Goal: Task Accomplishment & Management: Manage account settings

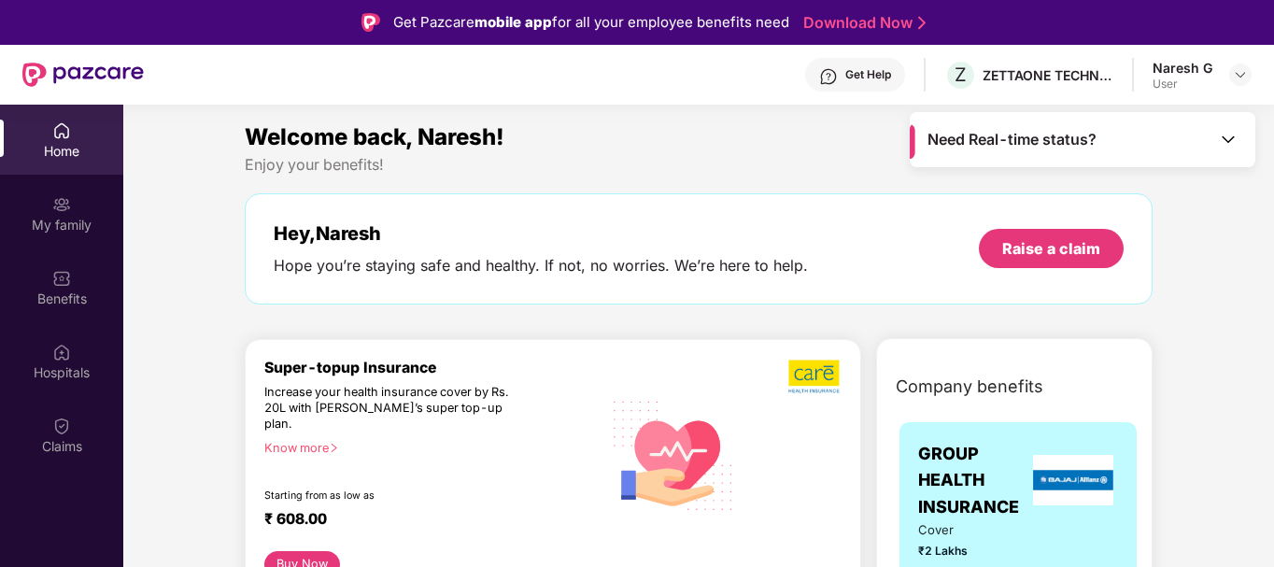
click at [1229, 138] on img at bounding box center [1228, 139] width 19 height 19
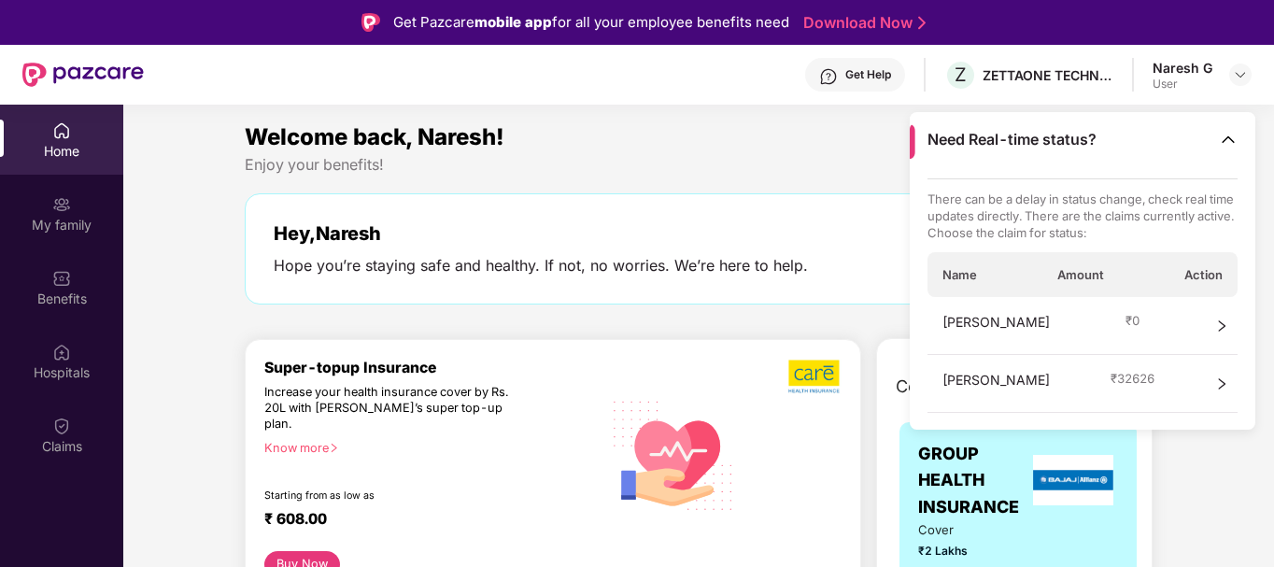
click at [1222, 328] on icon "right" at bounding box center [1222, 325] width 7 height 11
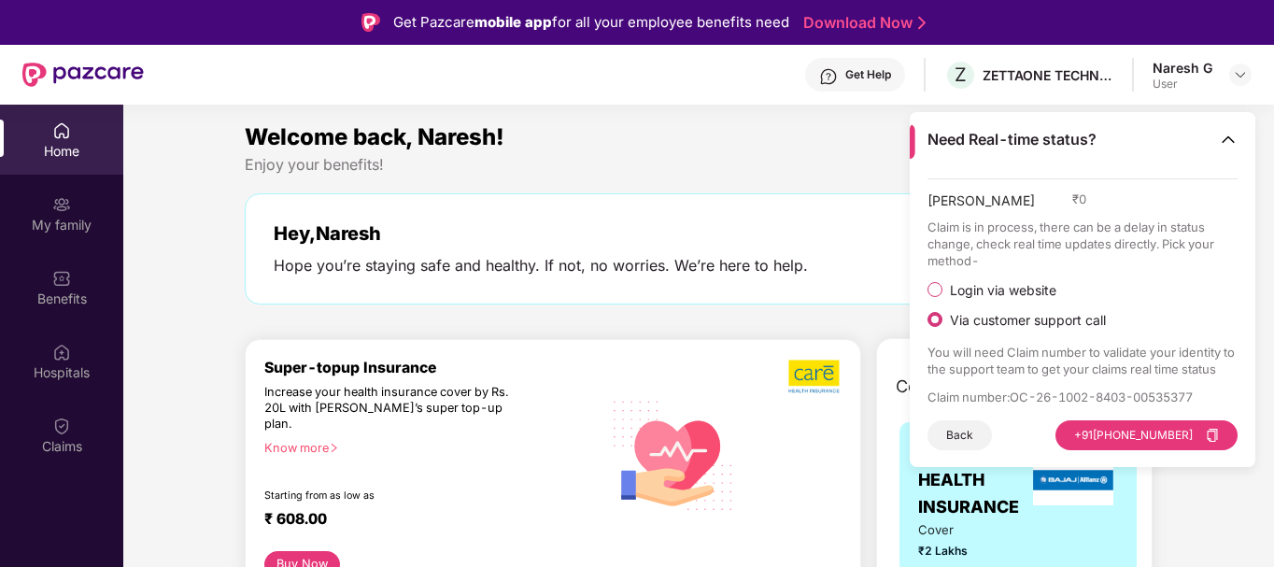
click at [660, 185] on div "Welcome back, Naresh! Enjoy your benefits! Hey, [PERSON_NAME] Hope you’re stayi…" at bounding box center [698, 222] width 923 height 204
click at [49, 431] on div "Claims" at bounding box center [61, 435] width 123 height 70
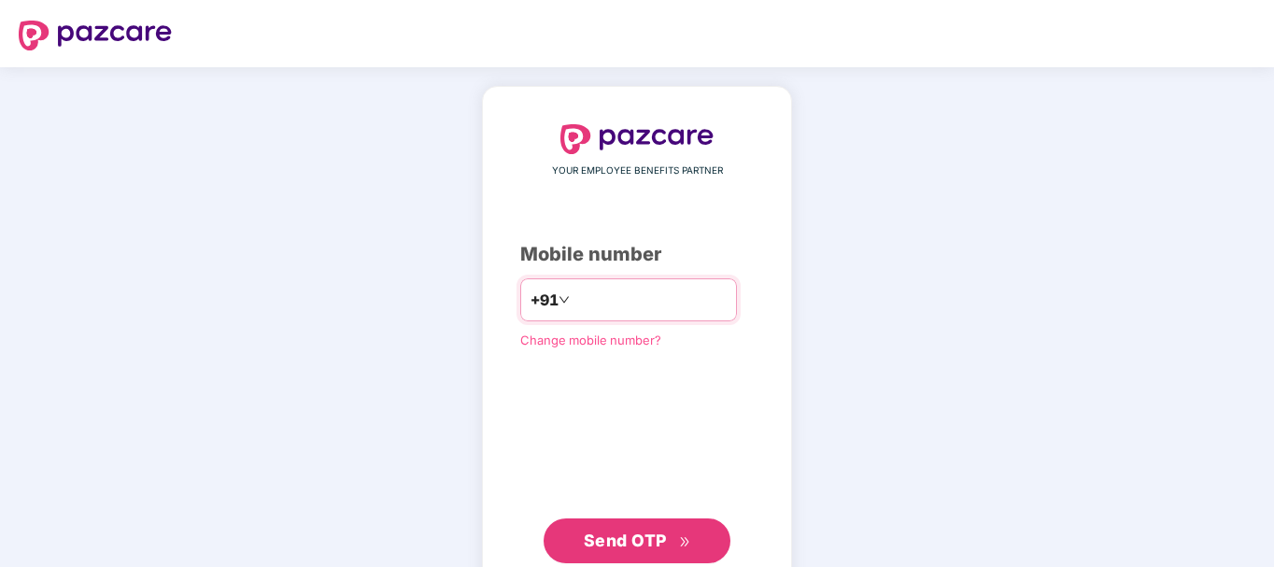
drag, startPoint x: 1141, startPoint y: 1, endPoint x: 570, endPoint y: 292, distance: 641.5
click at [573, 292] on input "number" at bounding box center [649, 300] width 153 height 30
type input "**********"
click at [627, 540] on span "Send OTP" at bounding box center [625, 540] width 83 height 20
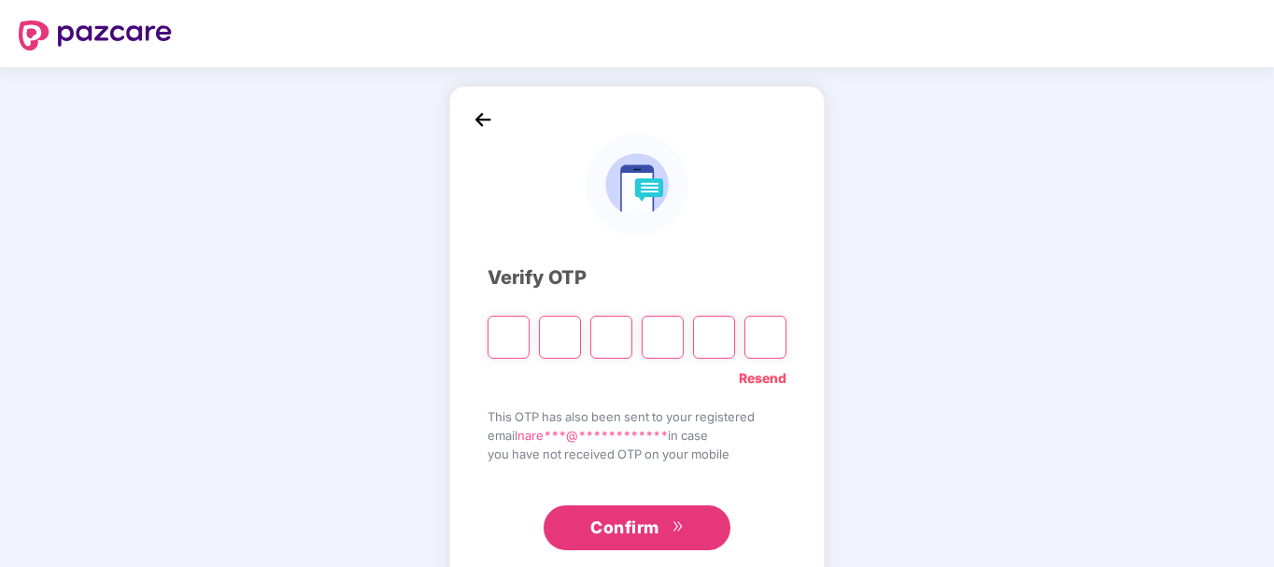
click at [503, 334] on input "Please enter verification code. Digit 1" at bounding box center [509, 337] width 42 height 43
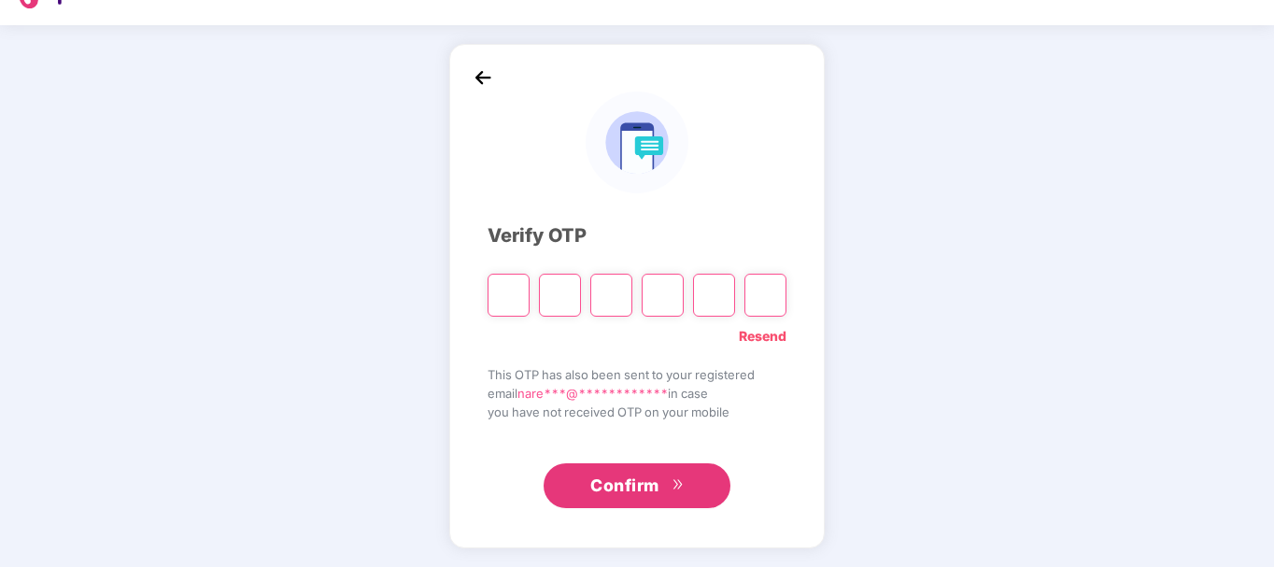
click at [754, 332] on link "Resend" at bounding box center [763, 336] width 48 height 21
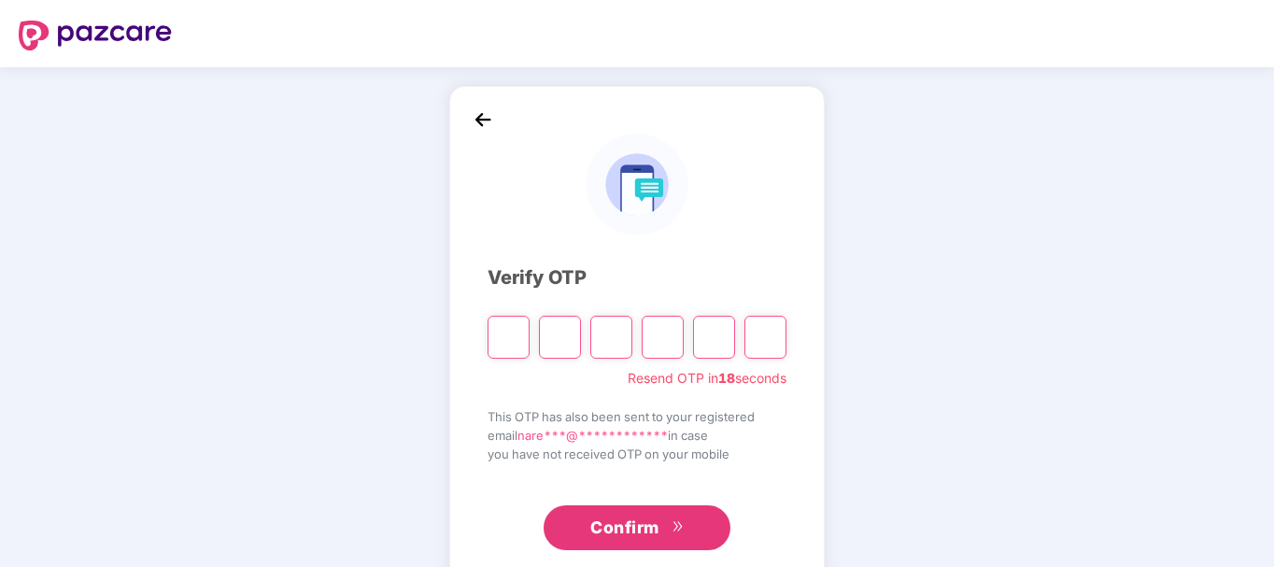
click at [514, 334] on input "Please enter verification code. Digit 1" at bounding box center [509, 337] width 42 height 43
type input "*"
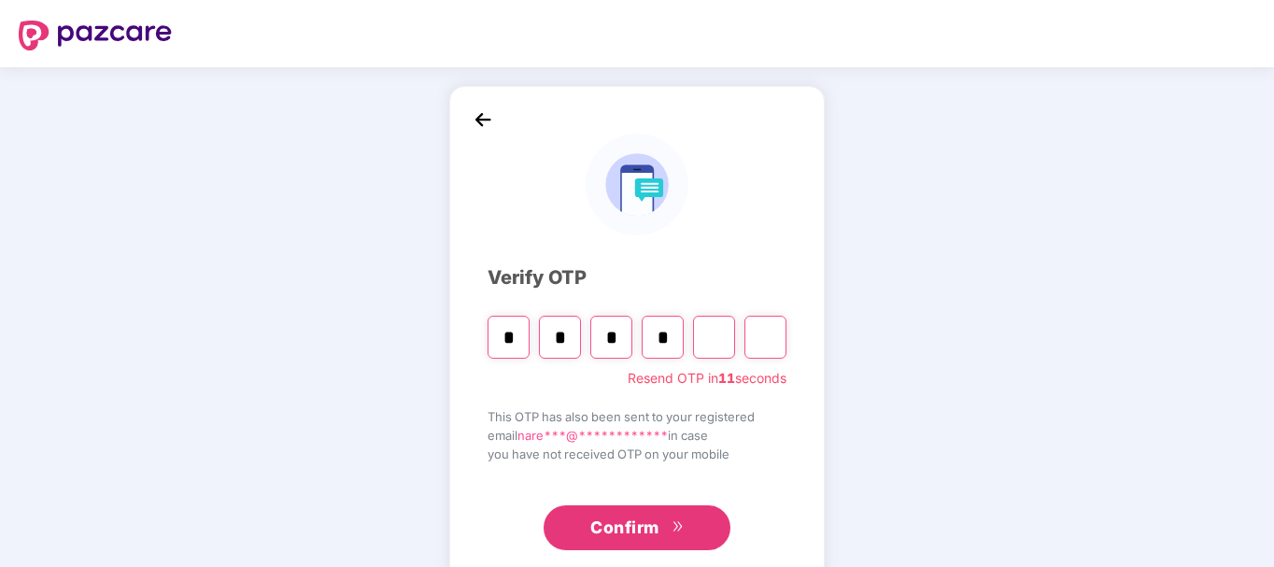
type input "*"
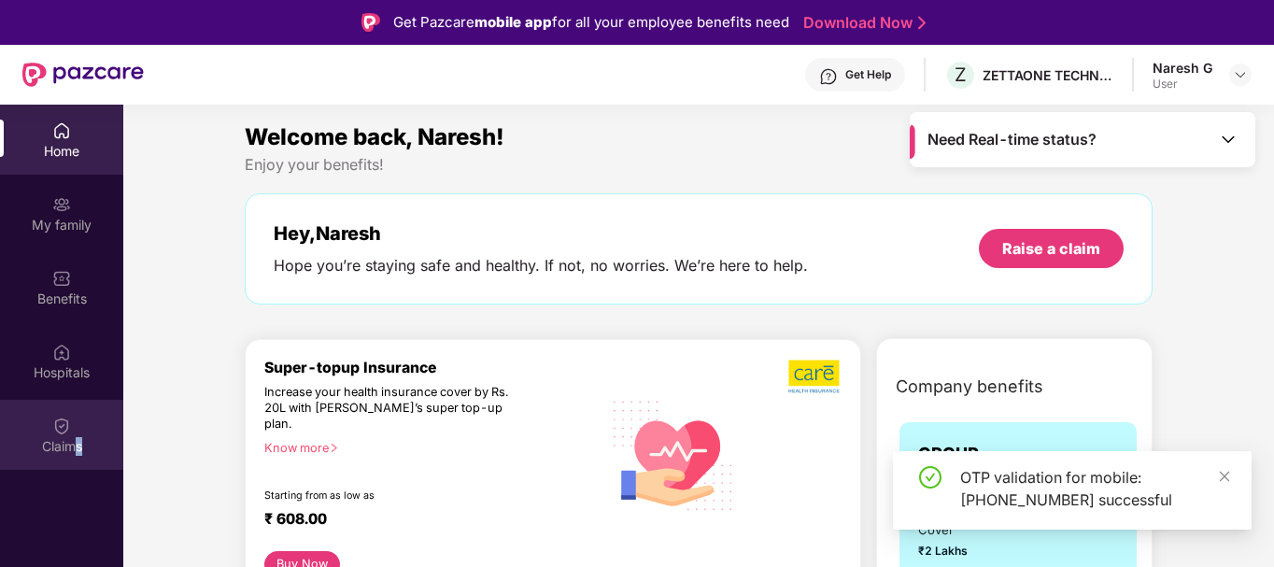
click at [79, 430] on div "Claims" at bounding box center [61, 435] width 123 height 70
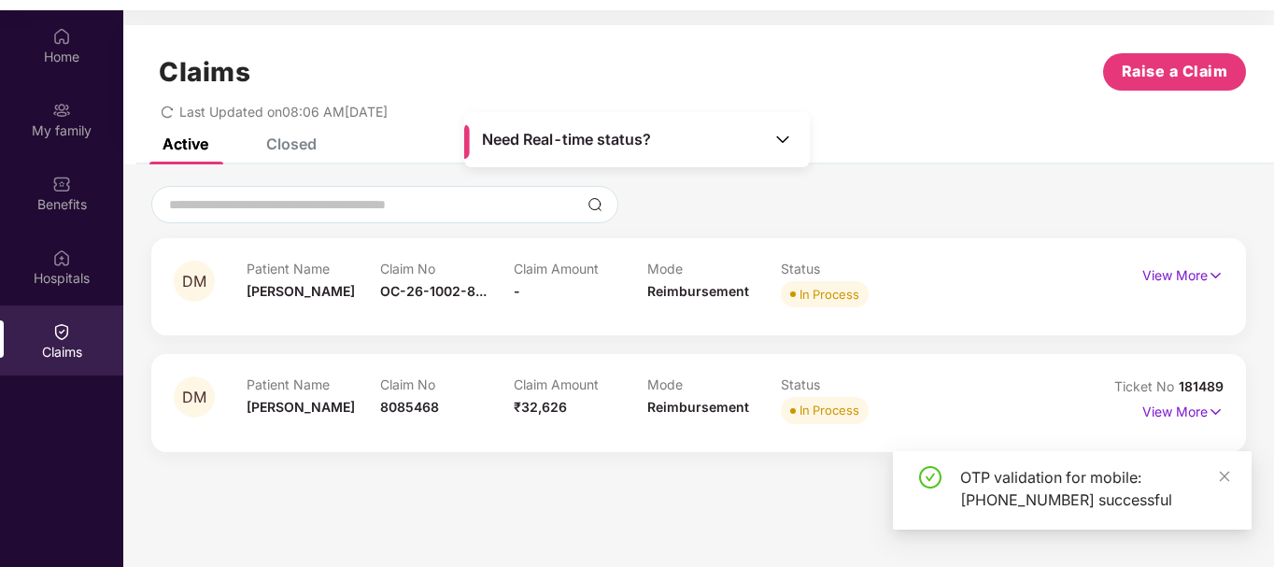
scroll to position [105, 0]
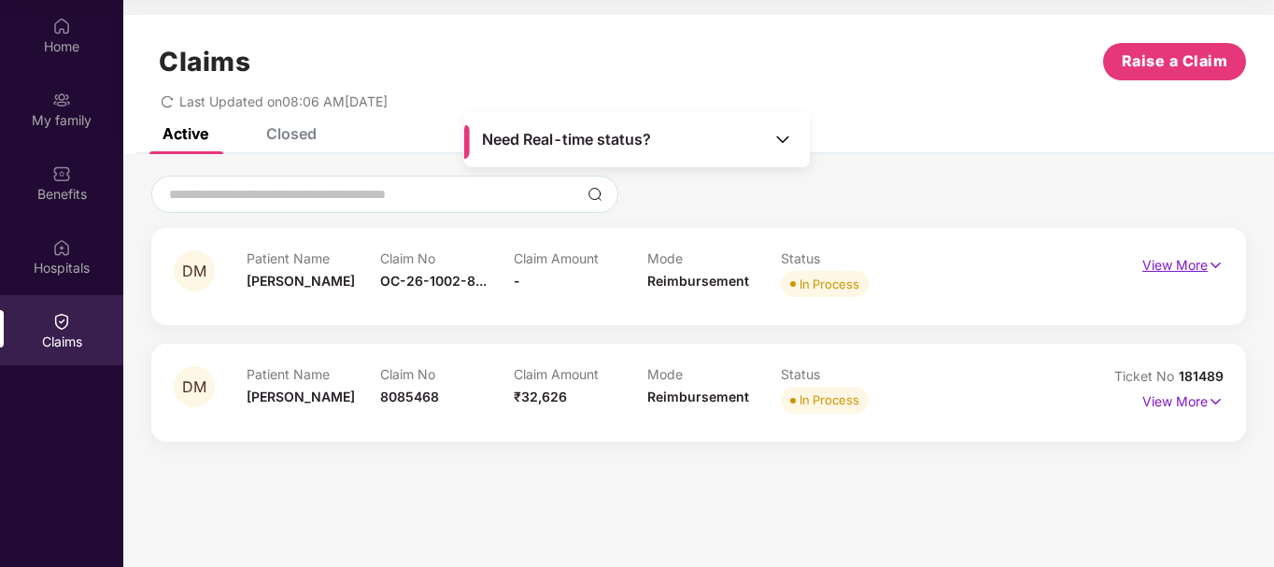
click at [1209, 265] on img at bounding box center [1216, 265] width 16 height 21
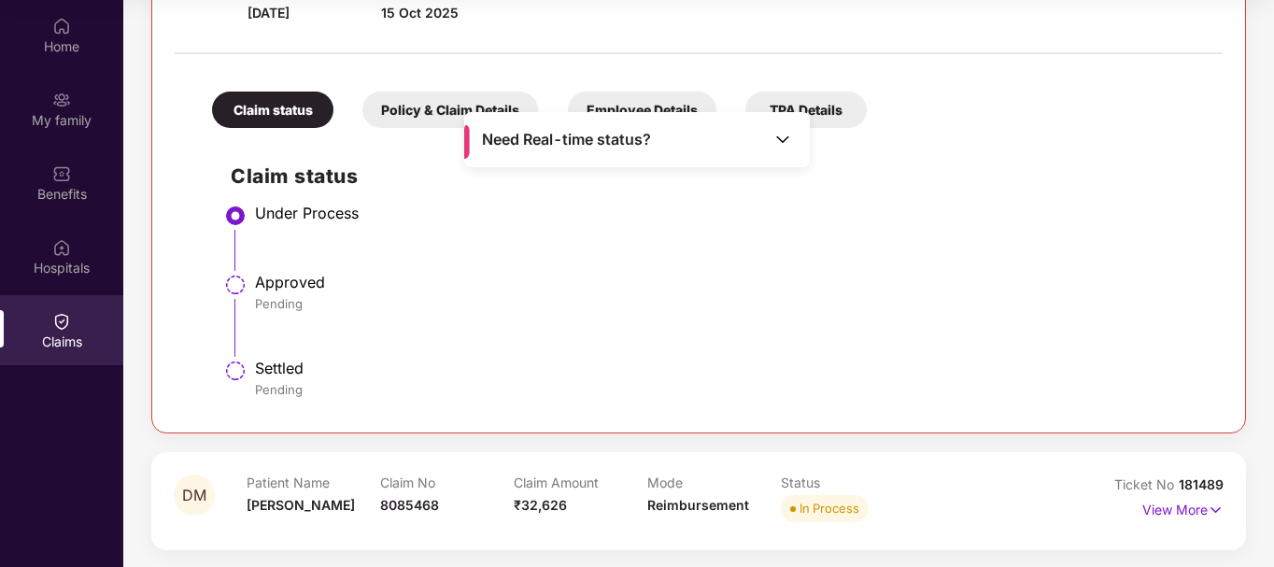
scroll to position [341, 0]
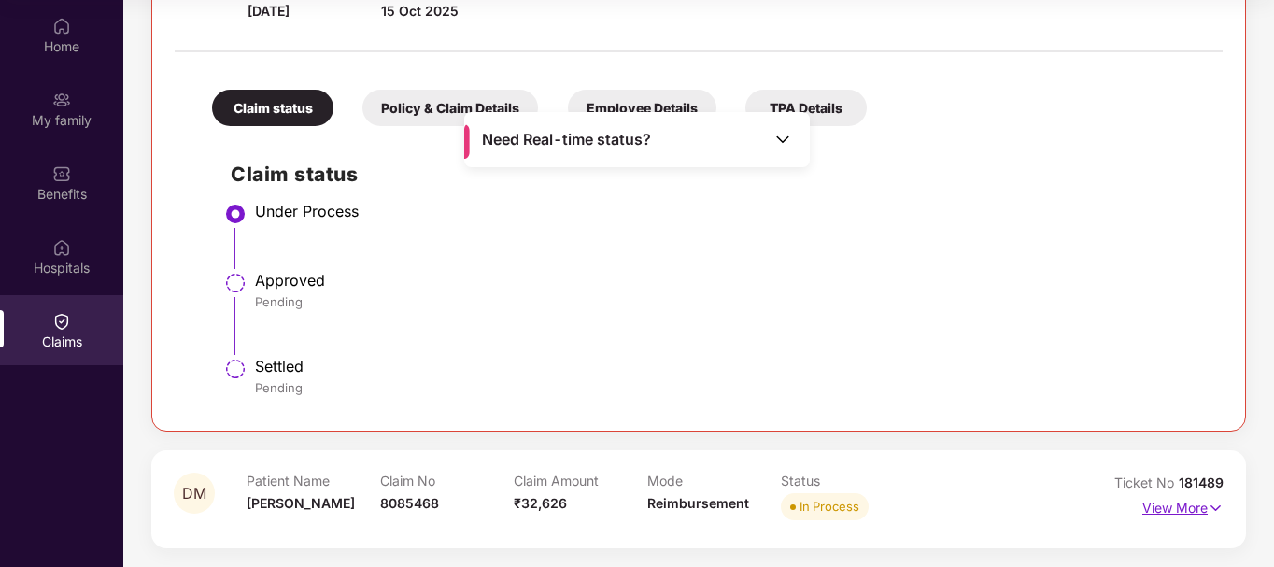
click at [1175, 513] on p "View More" at bounding box center [1182, 505] width 81 height 25
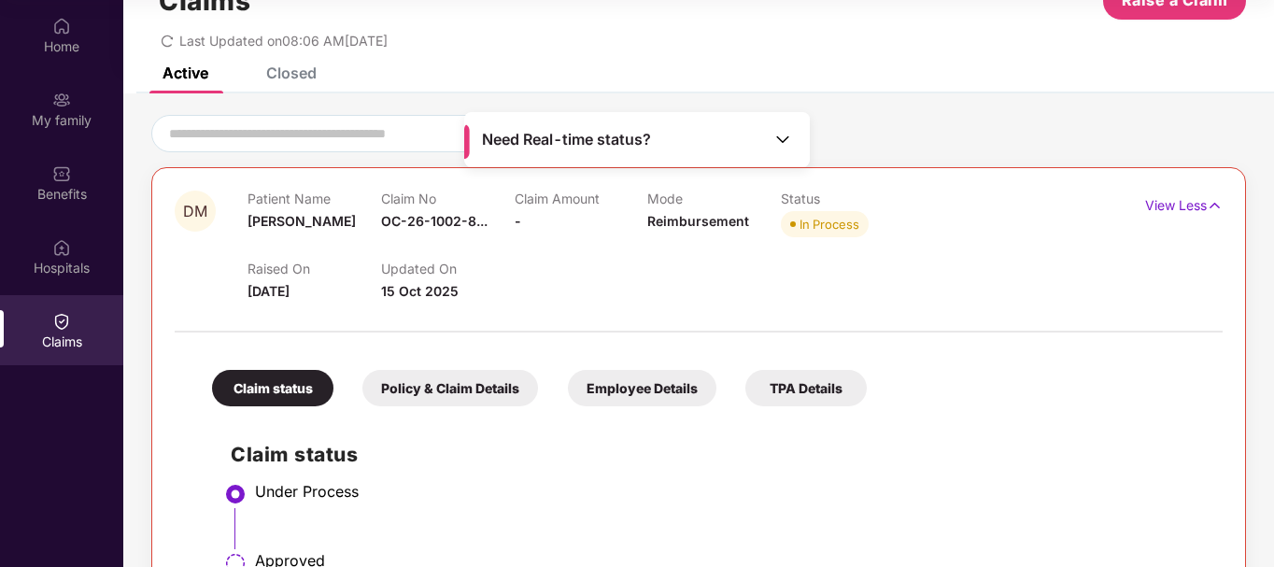
scroll to position [0, 0]
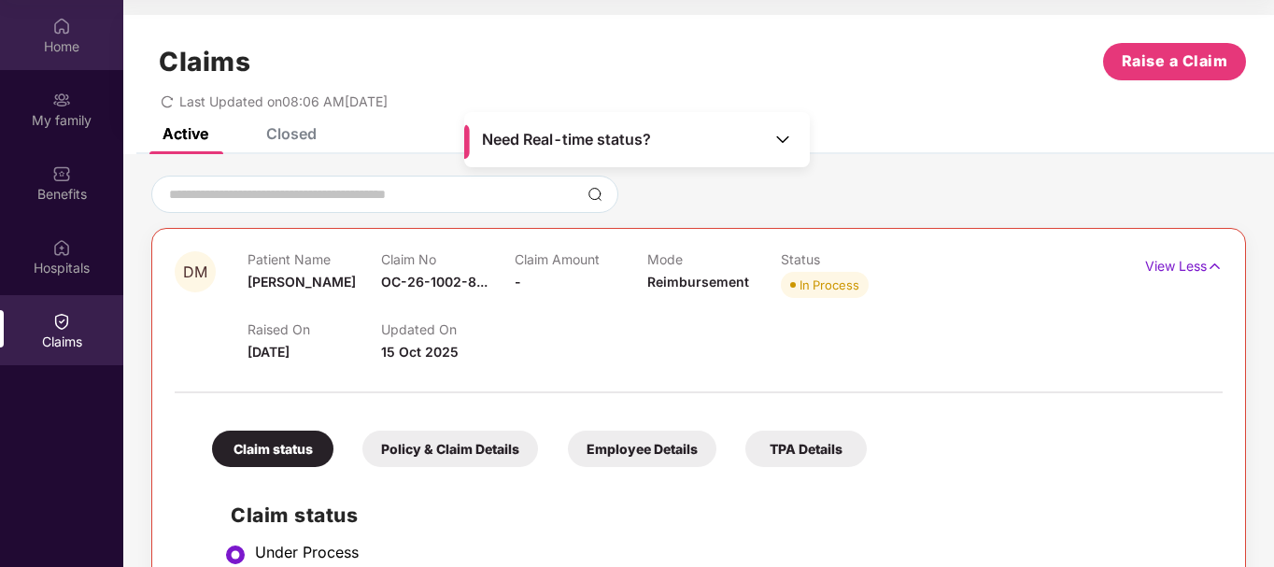
click at [75, 49] on div "Home" at bounding box center [61, 46] width 123 height 19
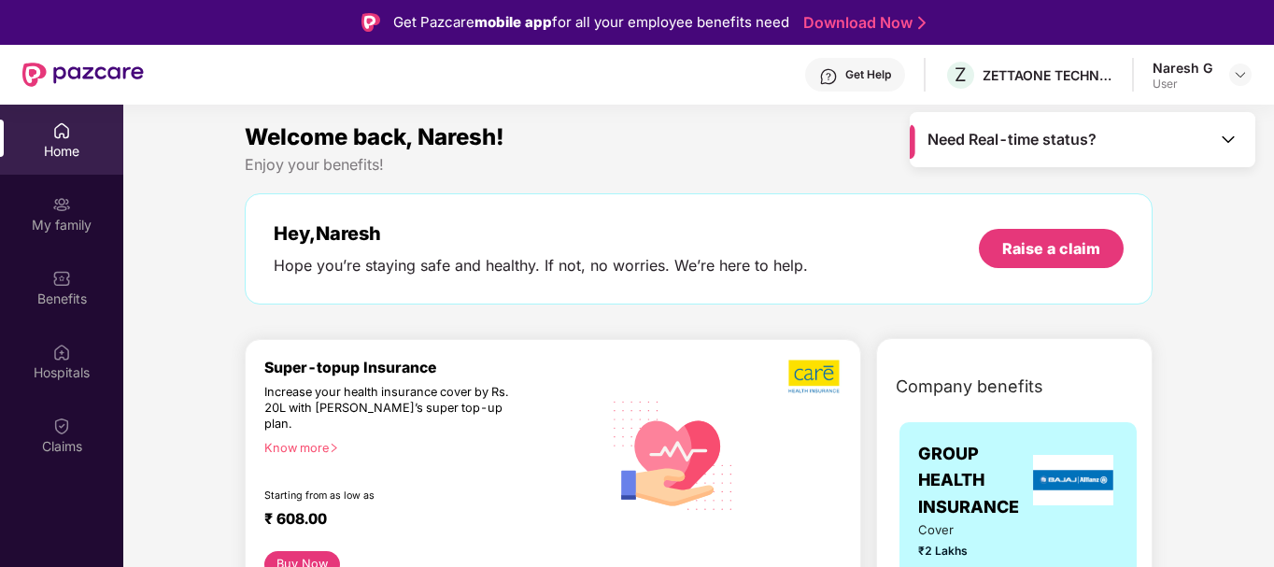
click at [1235, 145] on img at bounding box center [1228, 139] width 19 height 19
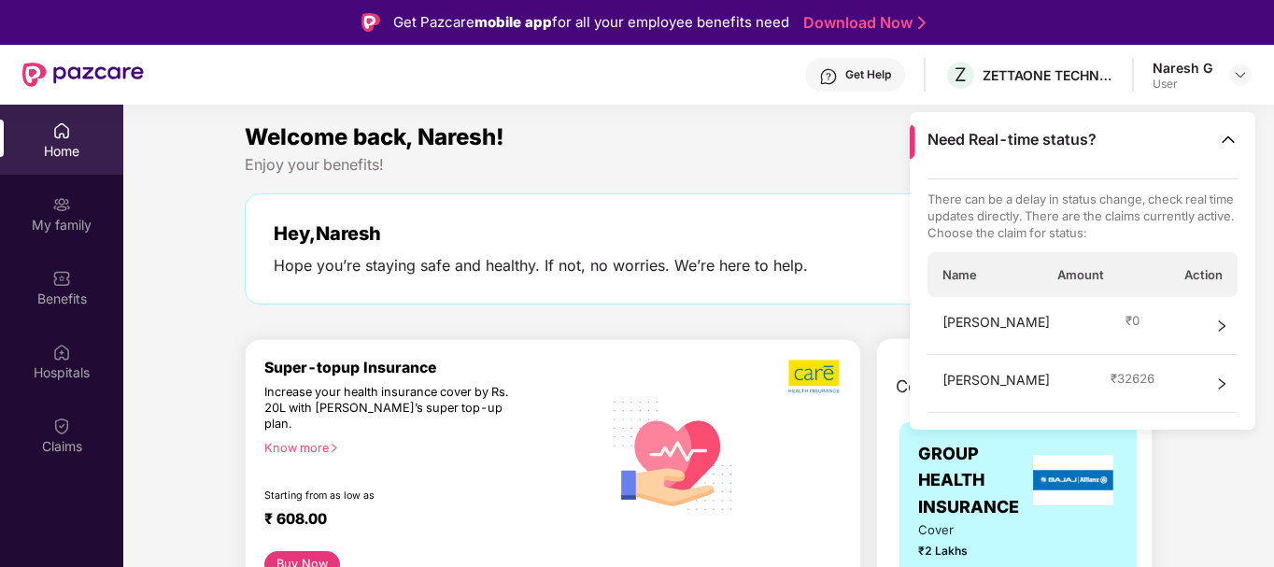
click at [837, 194] on div "Hey, Naresh Hope you’re staying safe and healthy. If not, no worries. We’re her…" at bounding box center [699, 248] width 908 height 111
click at [823, 164] on div "Enjoy your benefits!" at bounding box center [699, 165] width 908 height 20
click at [1223, 139] on img at bounding box center [1228, 139] width 19 height 19
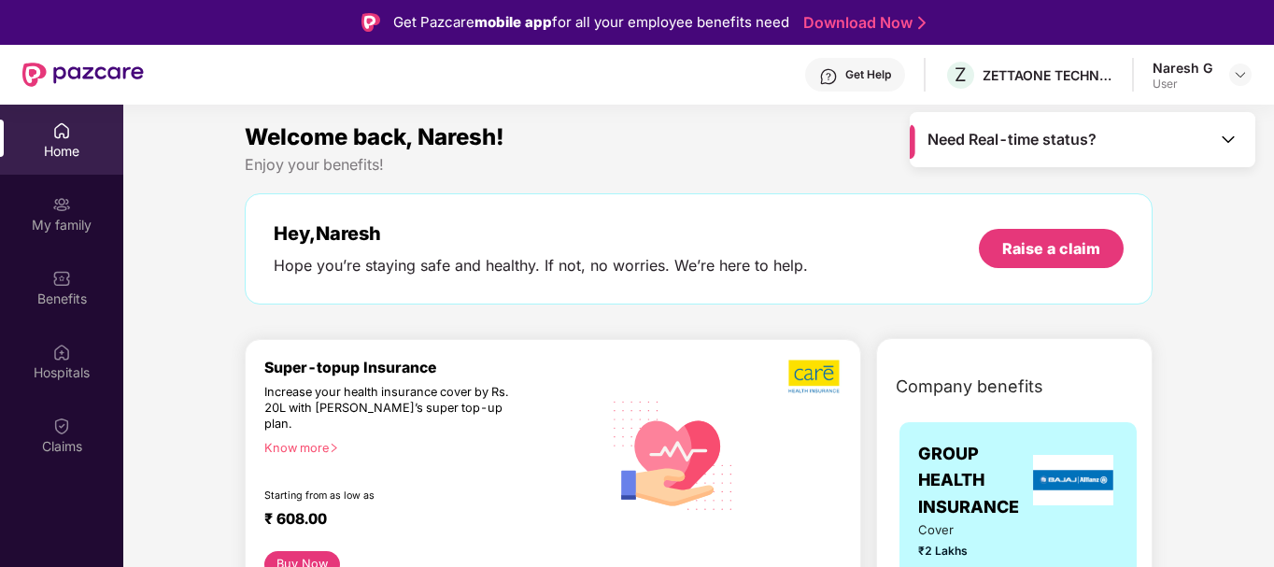
click at [648, 183] on div "Welcome back, Naresh! Enjoy your benefits! Hey, [PERSON_NAME] Hope you’re stayi…" at bounding box center [698, 222] width 923 height 204
click at [69, 228] on div "My family" at bounding box center [61, 225] width 123 height 19
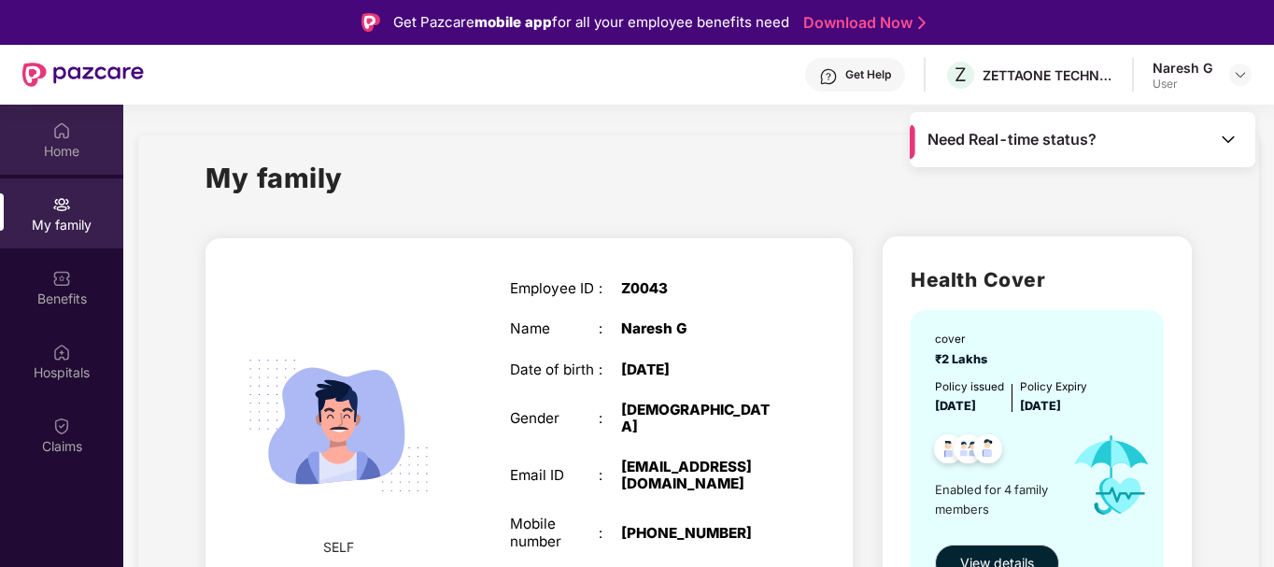
click at [62, 149] on div "Home" at bounding box center [61, 151] width 123 height 19
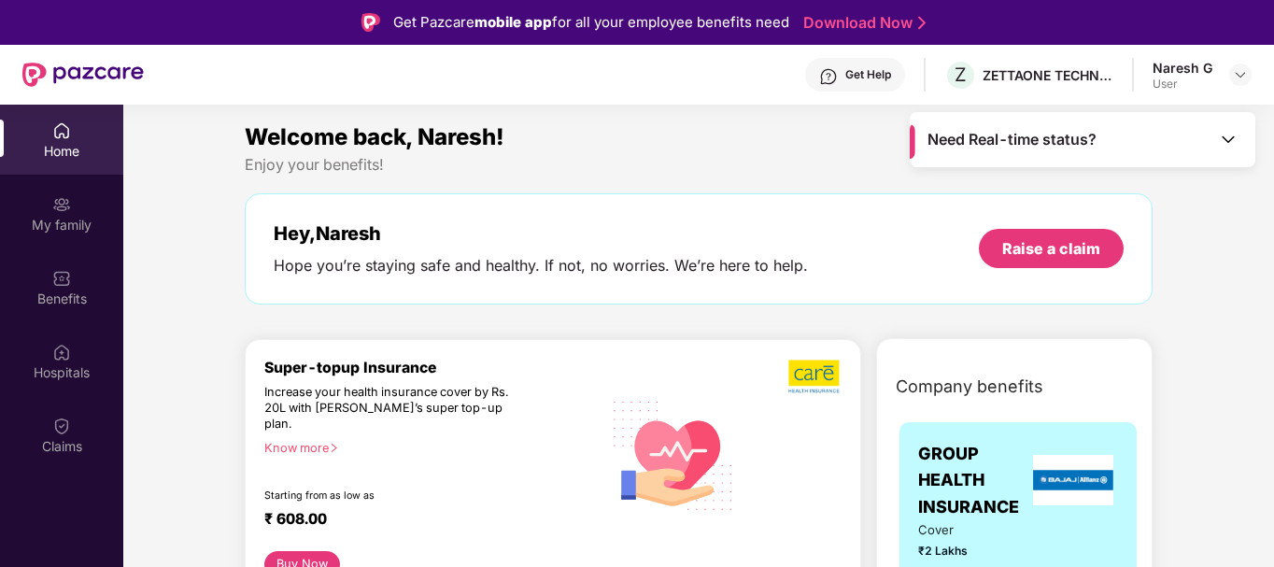
click at [94, 148] on div "Home" at bounding box center [61, 151] width 123 height 19
click at [68, 419] on img at bounding box center [61, 426] width 19 height 19
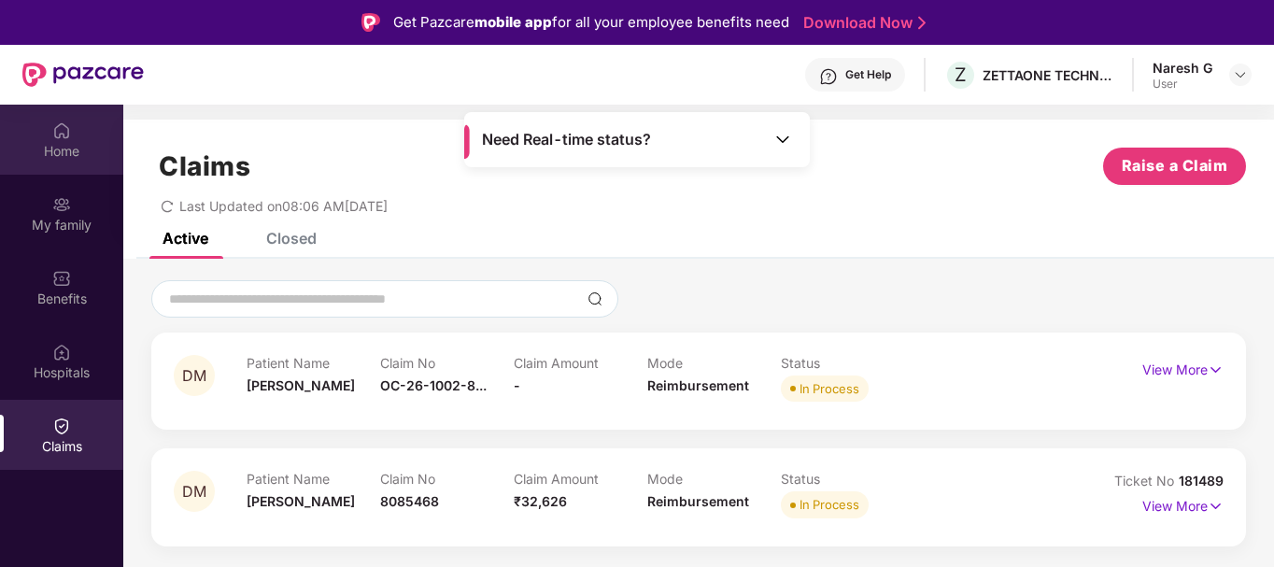
click at [76, 159] on div "Home" at bounding box center [61, 151] width 123 height 19
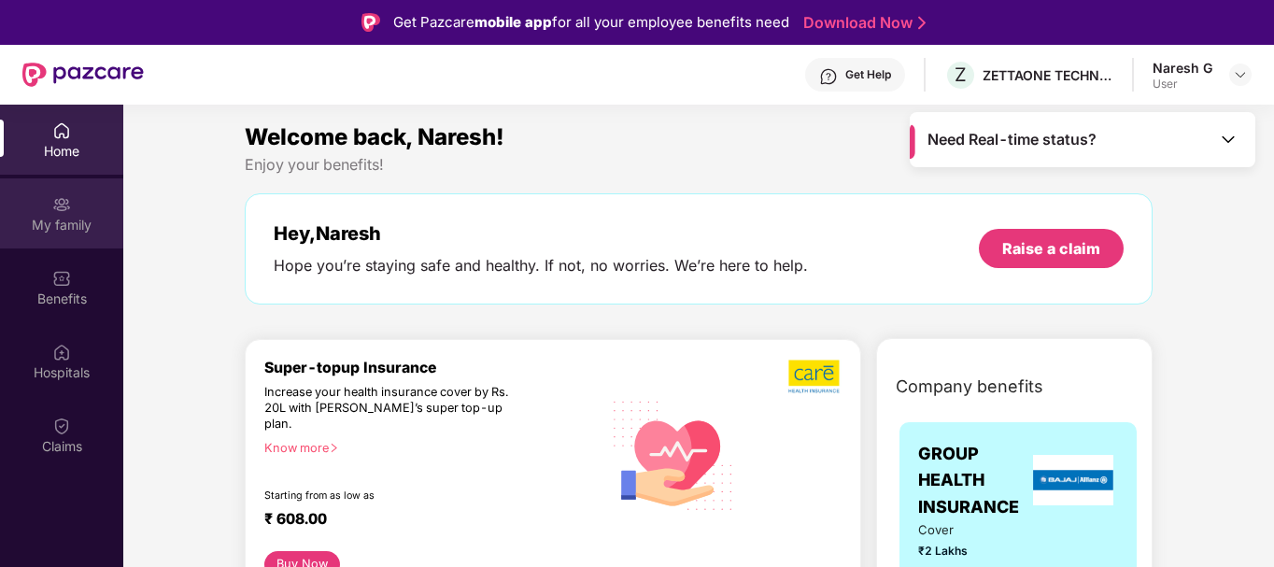
click at [90, 206] on div "My family" at bounding box center [61, 213] width 123 height 70
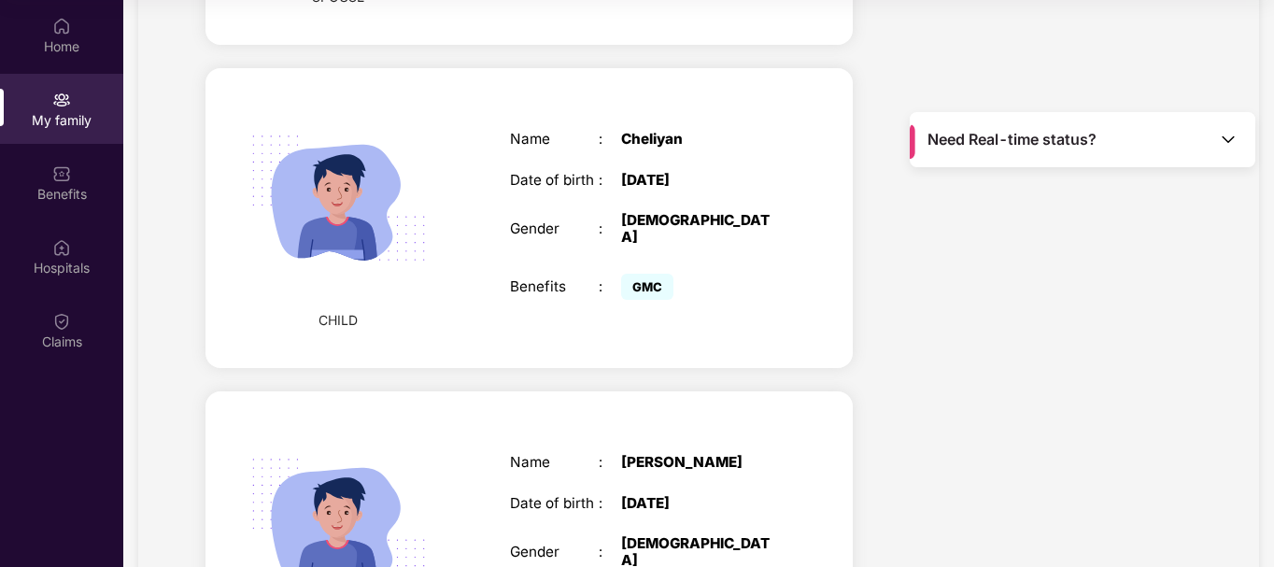
scroll to position [634, 0]
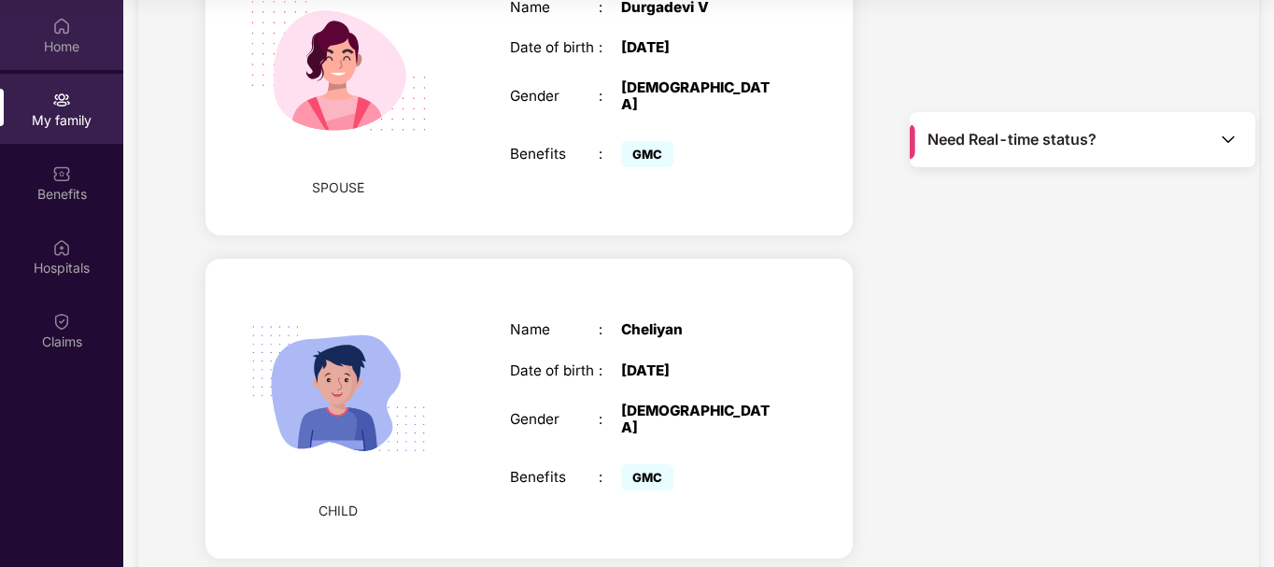
click at [82, 42] on div "Home" at bounding box center [61, 46] width 123 height 19
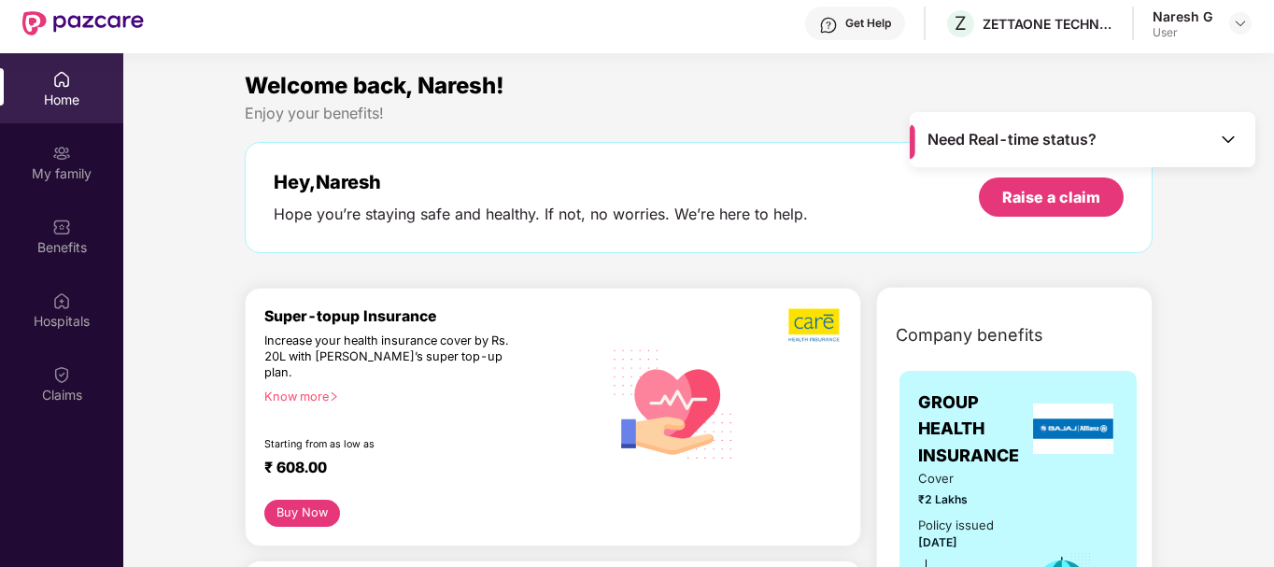
scroll to position [0, 0]
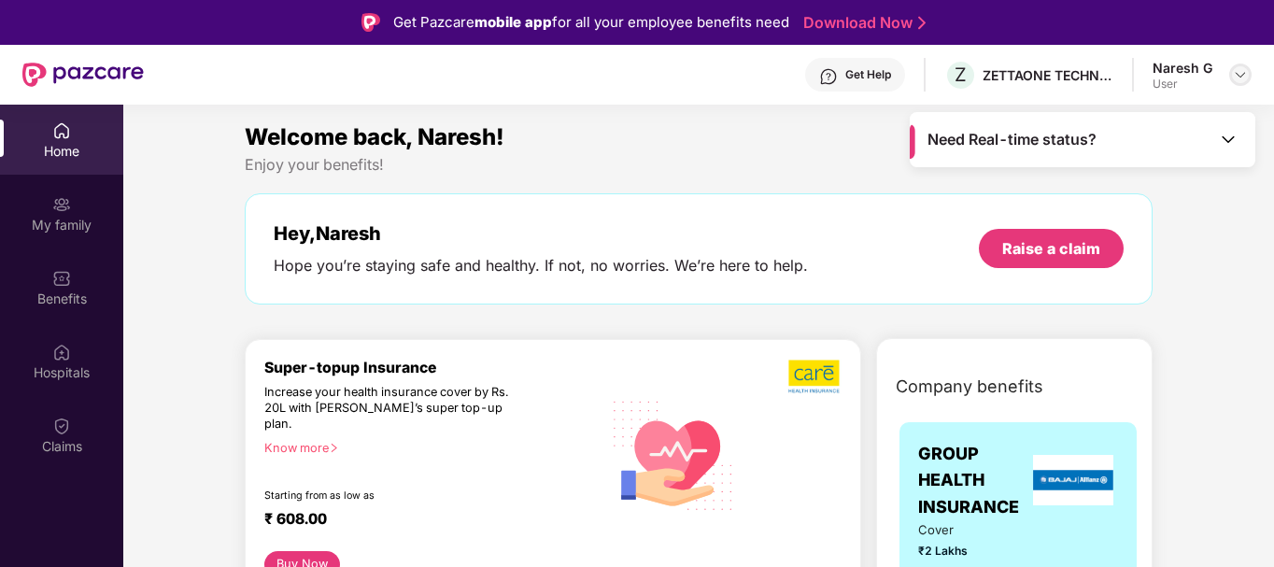
click at [1236, 75] on img at bounding box center [1240, 74] width 15 height 15
click at [750, 180] on div "Welcome back, Naresh! Enjoy your benefits! Hey, [PERSON_NAME] Hope you’re stayi…" at bounding box center [698, 222] width 923 height 204
click at [1229, 134] on img at bounding box center [1228, 139] width 19 height 19
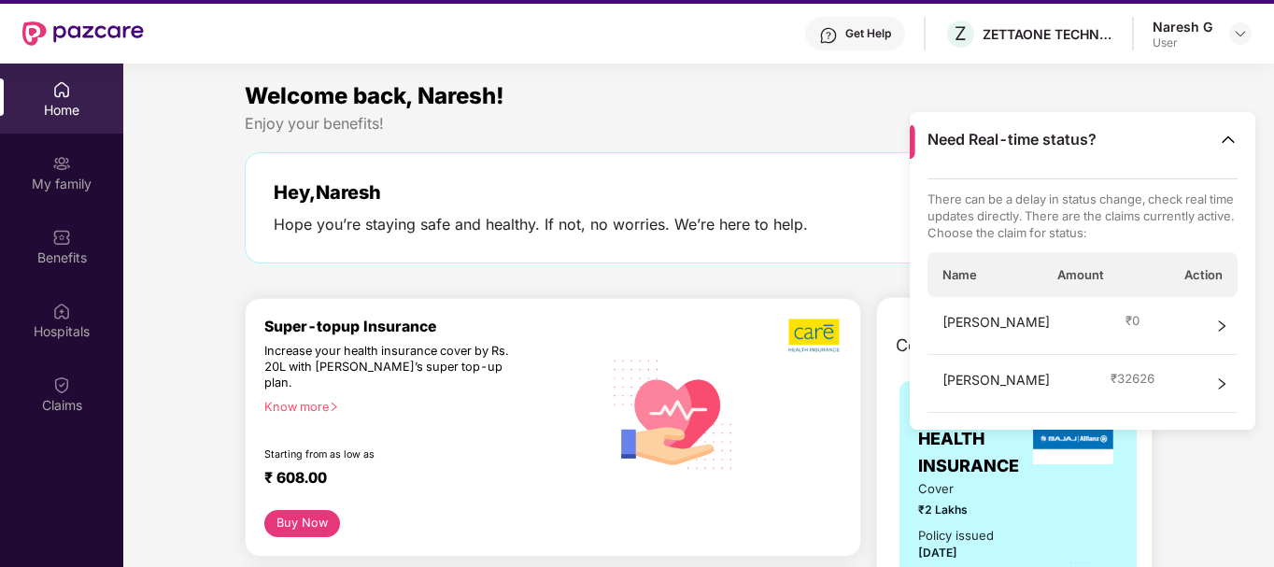
scroll to position [11, 0]
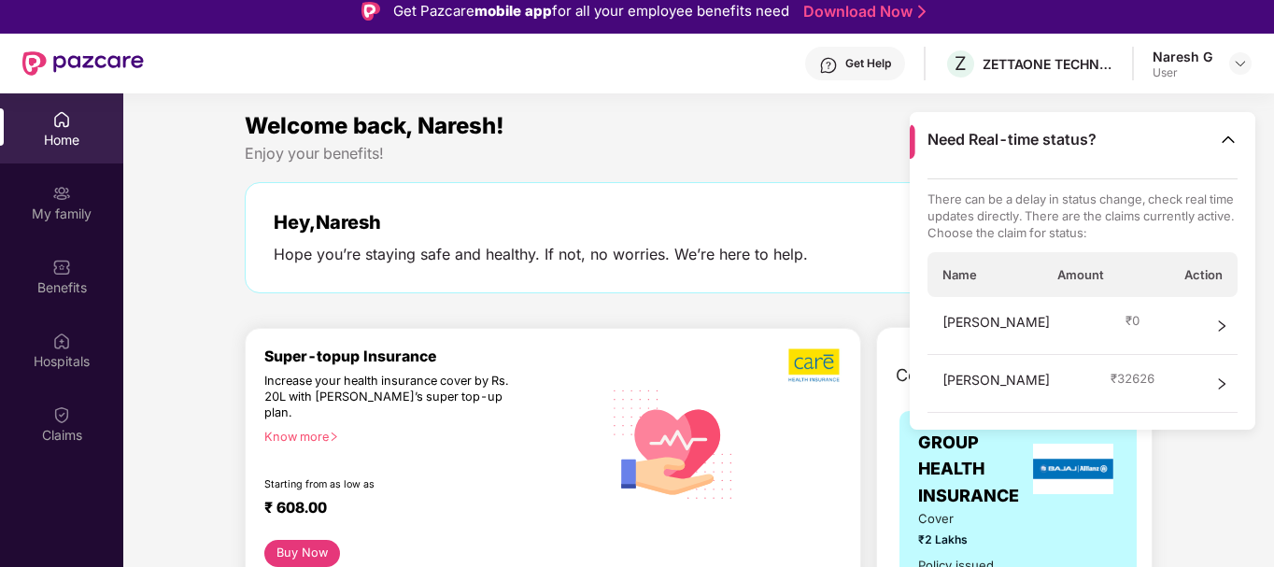
click at [710, 151] on div "Enjoy your benefits!" at bounding box center [699, 154] width 908 height 20
click at [1226, 138] on img at bounding box center [1228, 139] width 19 height 19
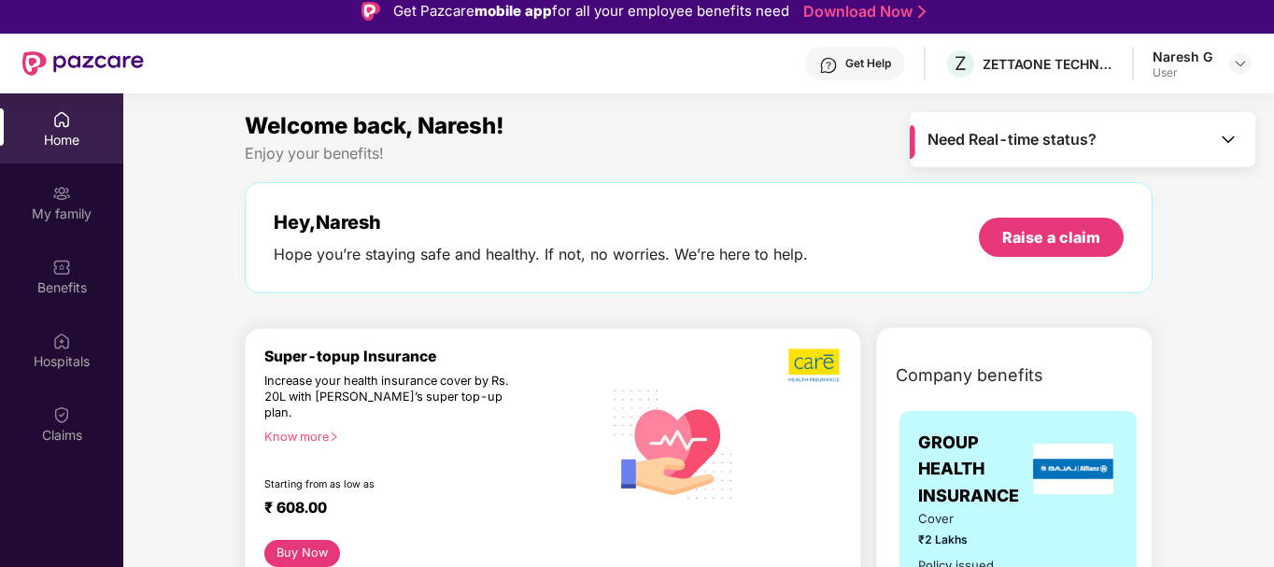
click at [730, 142] on div "Welcome back, Naresh!" at bounding box center [699, 125] width 908 height 35
click at [64, 432] on div "Claims" at bounding box center [61, 435] width 123 height 19
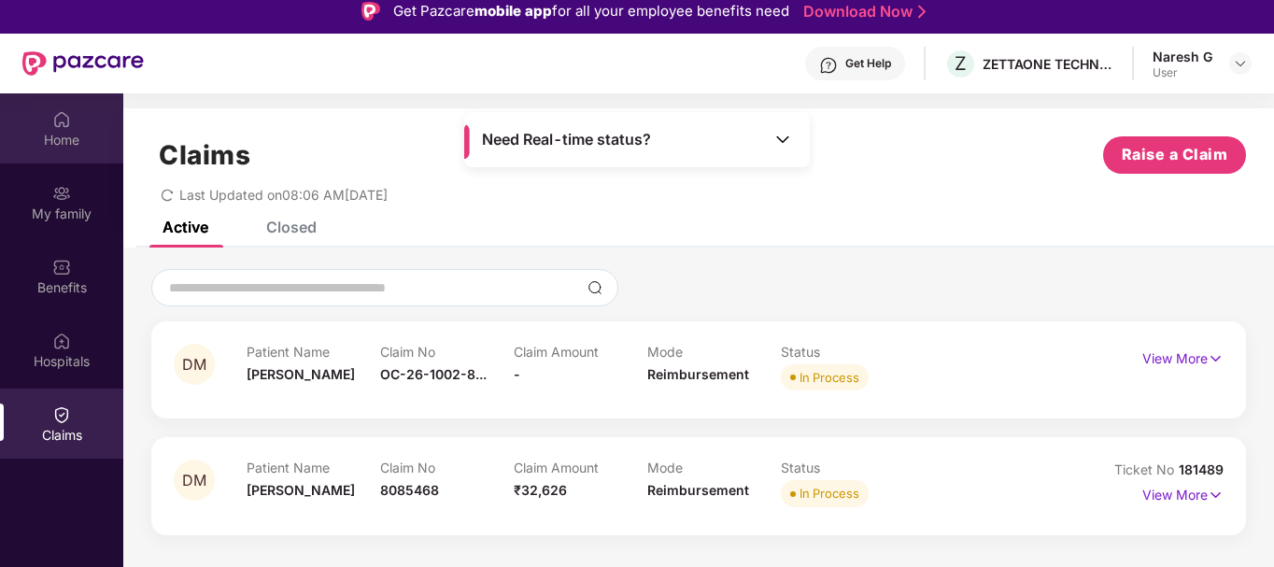
click at [66, 131] on div "Home" at bounding box center [61, 140] width 123 height 19
